Goal: Transaction & Acquisition: Purchase product/service

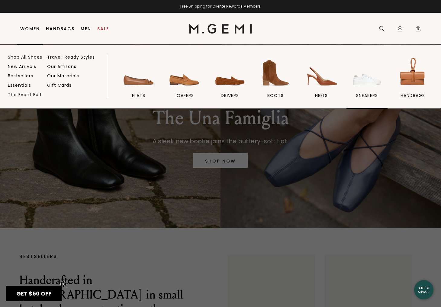
click at [361, 77] on img at bounding box center [367, 73] width 34 height 34
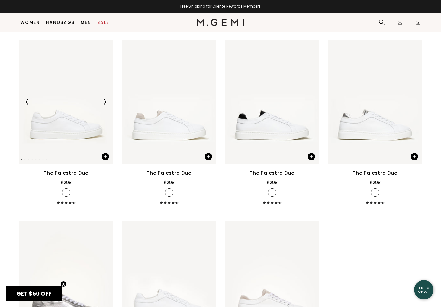
click at [82, 136] on img at bounding box center [65, 102] width 93 height 124
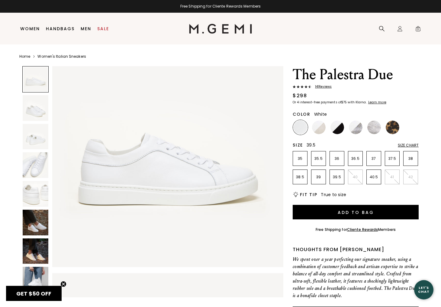
click at [335, 181] on li "39.5" at bounding box center [336, 176] width 15 height 15
click at [333, 196] on span "True to size" at bounding box center [332, 194] width 25 height 6
click at [308, 195] on h2 "Fit Tip" at bounding box center [308, 194] width 17 height 5
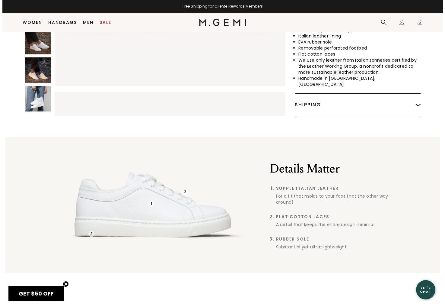
scroll to position [410, 0]
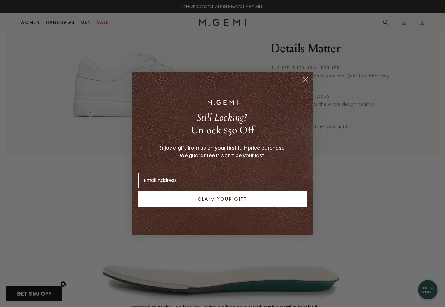
click at [307, 77] on circle "Close dialog" at bounding box center [305, 80] width 10 height 10
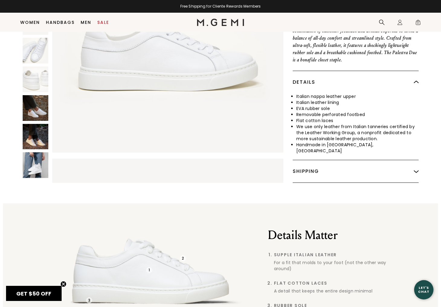
scroll to position [168, 0]
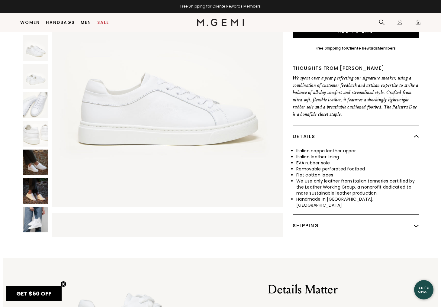
click at [359, 218] on div "Shipping" at bounding box center [355, 225] width 126 height 22
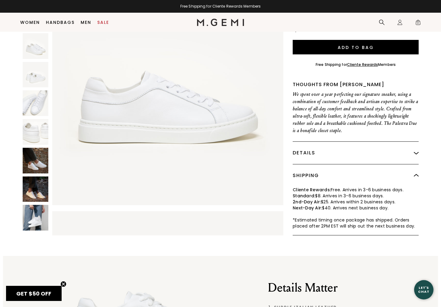
scroll to position [138, 0]
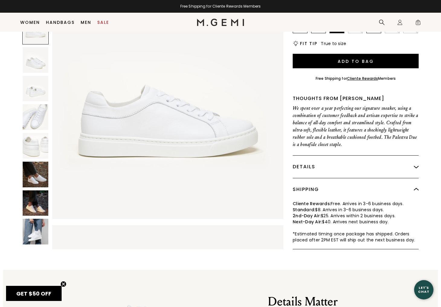
click at [417, 188] on img at bounding box center [415, 189] width 5 height 5
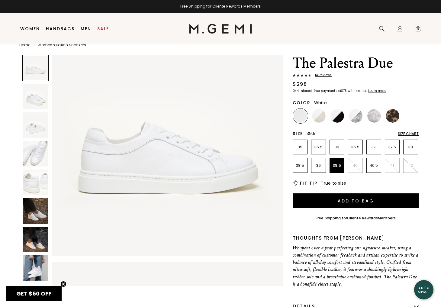
scroll to position [13, 0]
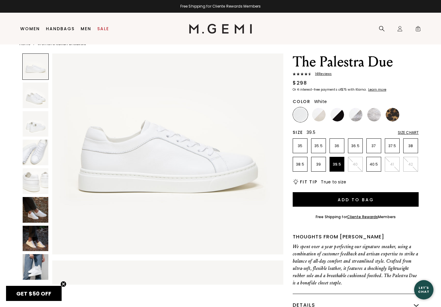
click at [409, 131] on div "Size Chart" at bounding box center [407, 132] width 21 height 5
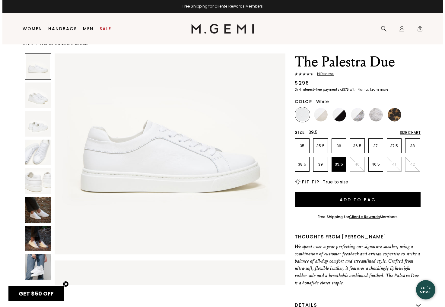
scroll to position [0, 0]
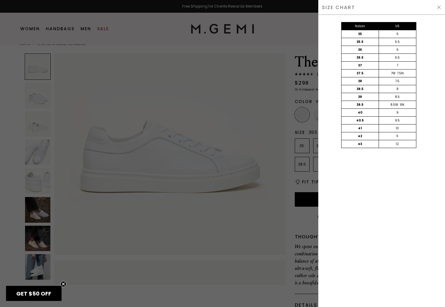
click at [169, 33] on div at bounding box center [222, 153] width 445 height 307
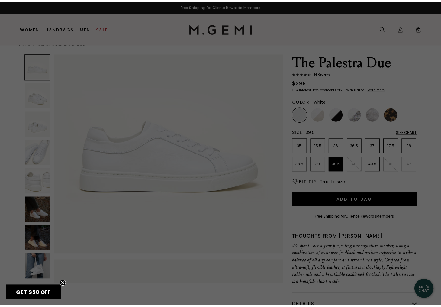
scroll to position [13, 0]
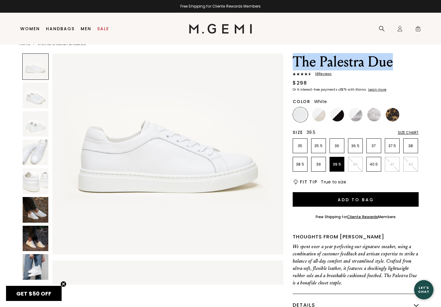
drag, startPoint x: 295, startPoint y: 63, endPoint x: 403, endPoint y: 68, distance: 108.2
click at [403, 68] on h1 "The Palestra Due" at bounding box center [355, 61] width 126 height 17
copy h1 "The Palestra Due"
